Goal: Transaction & Acquisition: Purchase product/service

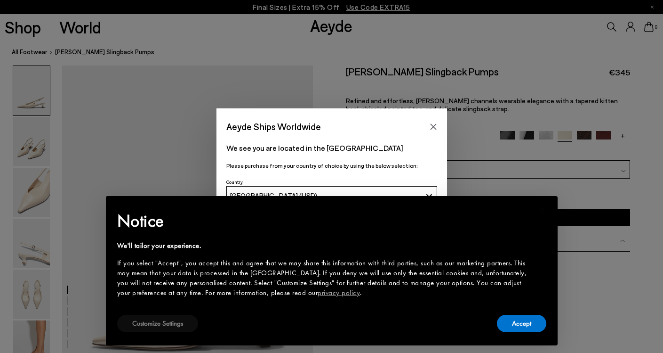
click at [159, 324] on button "Customize Settings" at bounding box center [157, 323] width 81 height 17
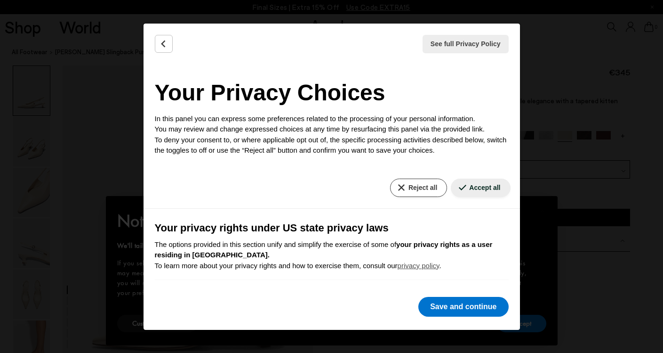
click at [412, 184] on button "Reject all" at bounding box center [418, 187] width 57 height 18
click at [418, 183] on button "Reject all" at bounding box center [418, 187] width 57 height 18
click at [442, 309] on button "Save and continue" at bounding box center [464, 307] width 90 height 20
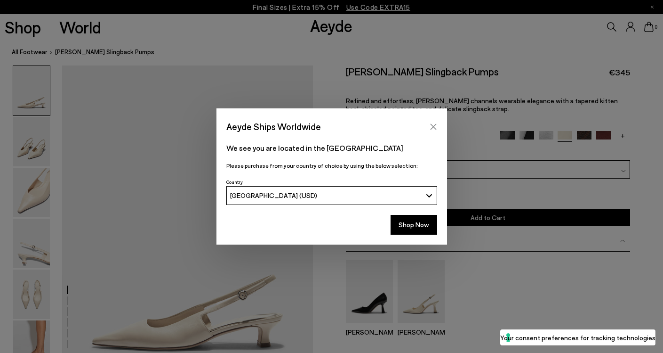
click at [433, 125] on icon "Close" at bounding box center [434, 127] width 8 height 8
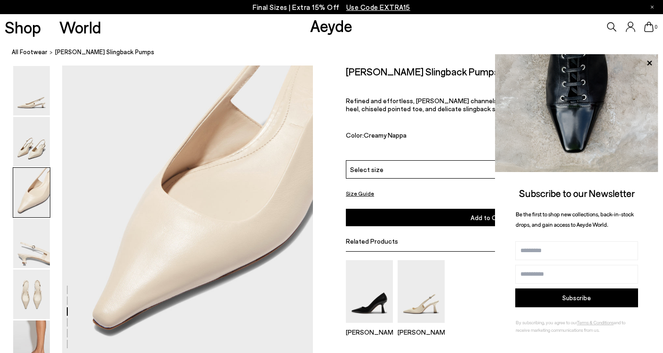
scroll to position [710, 0]
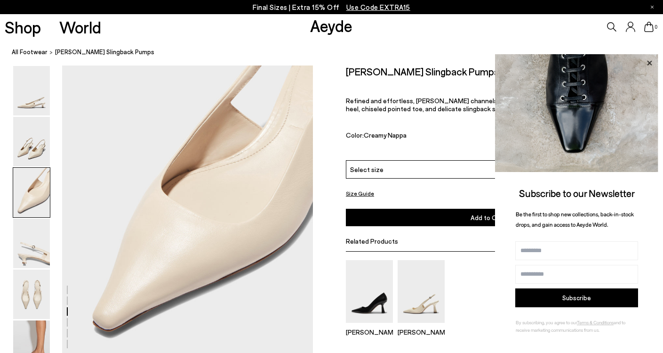
click at [647, 64] on icon at bounding box center [650, 63] width 12 height 12
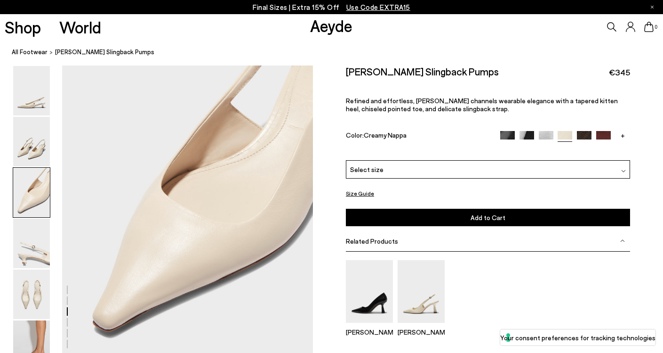
click at [621, 131] on link "+" at bounding box center [623, 135] width 15 height 8
click at [603, 131] on img at bounding box center [604, 138] width 15 height 15
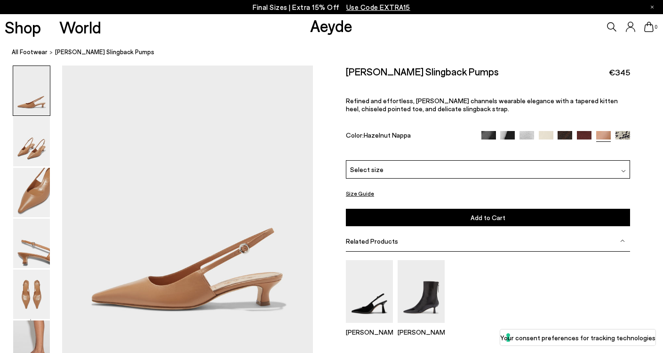
click at [383, 160] on div "Select size" at bounding box center [488, 169] width 284 height 18
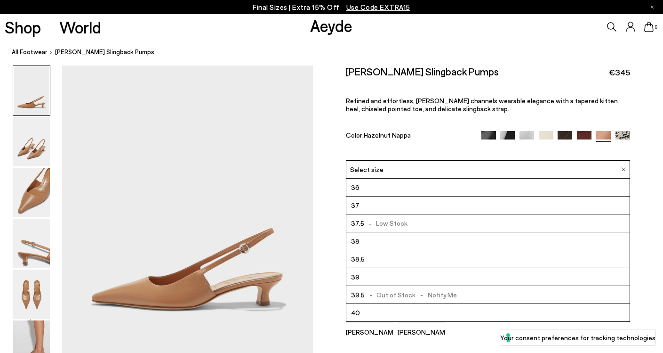
click at [367, 196] on li "37" at bounding box center [488, 205] width 283 height 18
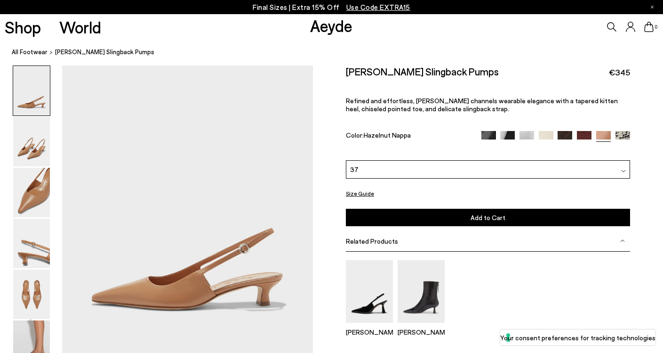
click at [491, 131] on img at bounding box center [489, 138] width 15 height 15
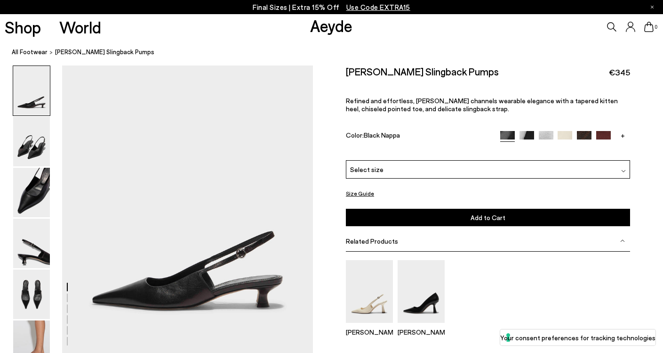
click at [532, 131] on img at bounding box center [527, 138] width 15 height 15
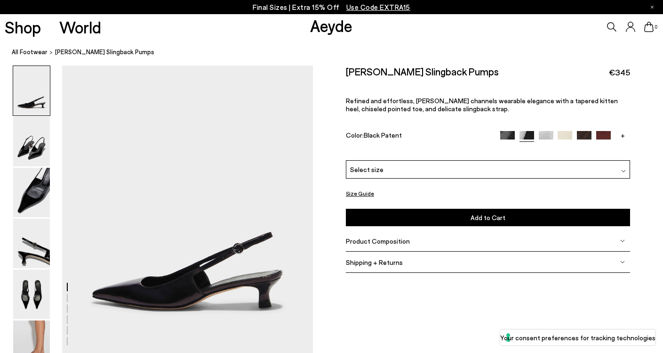
click at [585, 131] on img at bounding box center [584, 138] width 15 height 15
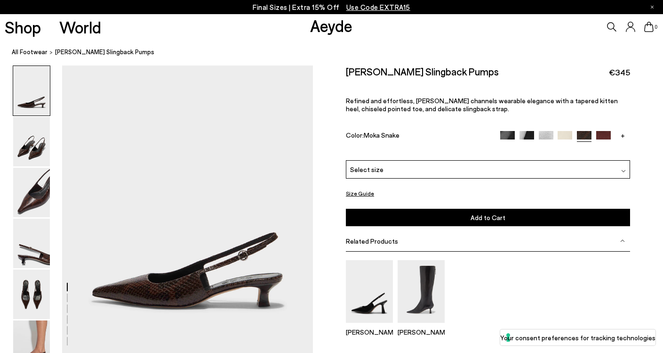
click at [602, 131] on img at bounding box center [604, 138] width 15 height 15
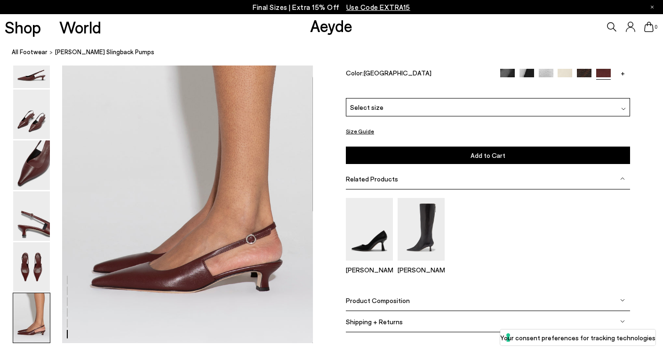
scroll to position [1689, 0]
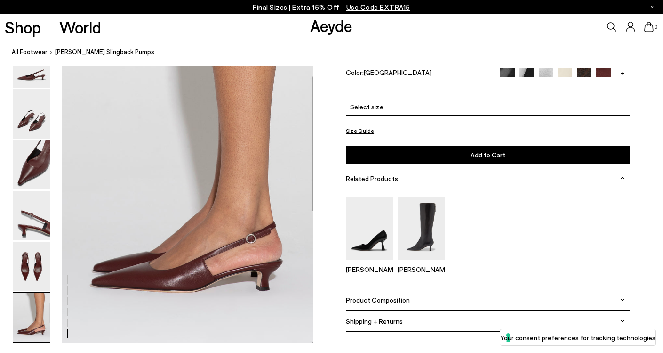
click at [561, 79] on div "[PERSON_NAME] Slingback Pumps €345 Refined and effortless, [PERSON_NAME] channe…" at bounding box center [488, 50] width 284 height 95
